Goal: Task Accomplishment & Management: Manage account settings

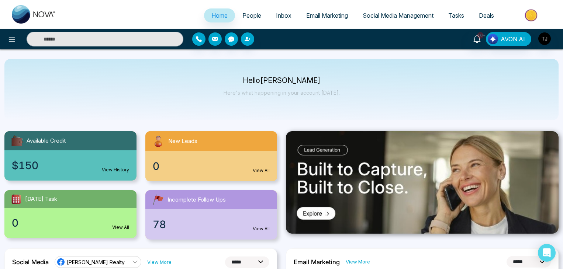
select select "*"
click at [545, 37] on img "button" at bounding box center [544, 38] width 13 height 13
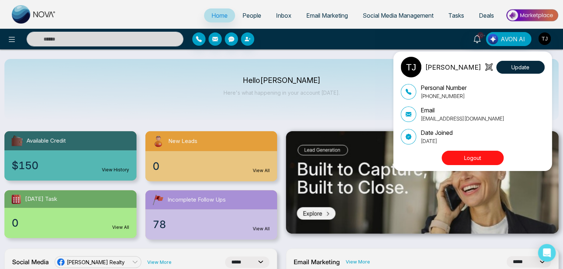
click at [472, 156] on button "Logout" at bounding box center [472, 158] width 62 height 14
